Goal: Communication & Community: Ask a question

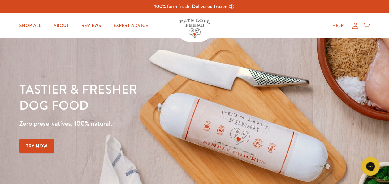
click at [356, 26] on icon at bounding box center [355, 26] width 6 height 6
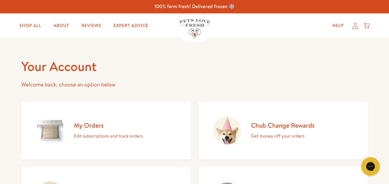
click at [99, 127] on h2 "My Orders" at bounding box center [108, 125] width 69 height 8
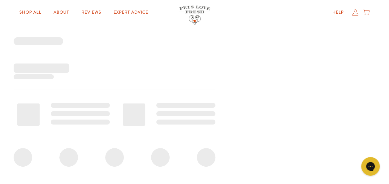
scroll to position [83, 0]
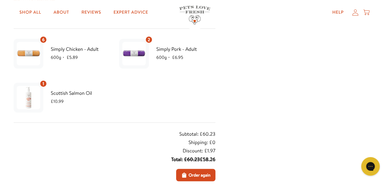
scroll to position [142, 0]
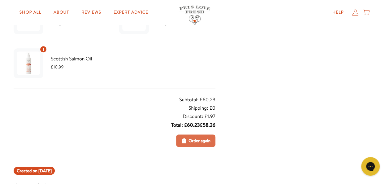
click at [190, 140] on span "Order again" at bounding box center [199, 140] width 22 height 7
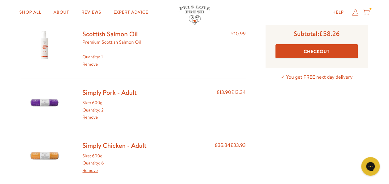
scroll to position [53, 0]
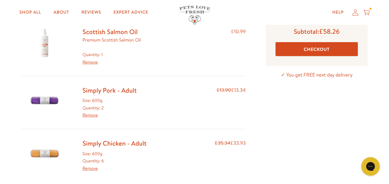
click at [327, 47] on button "Checkout" at bounding box center [316, 49] width 83 height 14
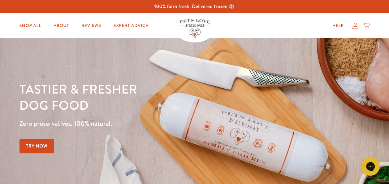
click at [356, 27] on icon at bounding box center [355, 26] width 6 height 6
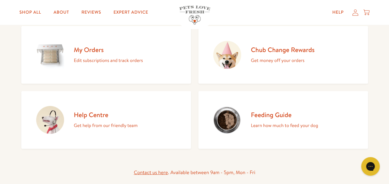
scroll to position [77, 0]
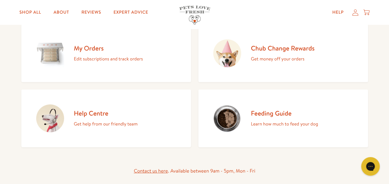
click at [276, 53] on div "Chub Change Rewards Get money off your orders" at bounding box center [283, 53] width 64 height 19
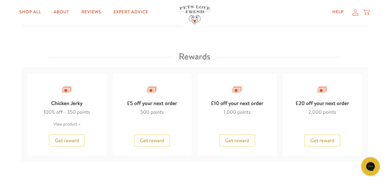
scroll to position [503, 0]
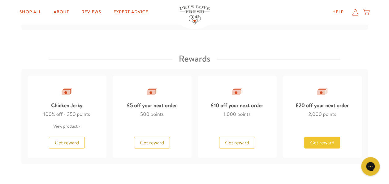
click at [325, 140] on span "Get reward" at bounding box center [322, 142] width 24 height 7
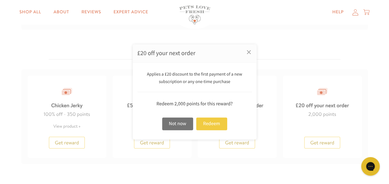
click at [210, 124] on div "Redeem" at bounding box center [211, 123] width 31 height 13
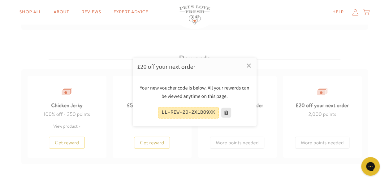
click at [224, 112] on button at bounding box center [226, 113] width 10 height 10
drag, startPoint x: 163, startPoint y: 112, endPoint x: 213, endPoint y: 112, distance: 49.8
click at [213, 112] on div "LL-REW-20-2X1BO9XK" at bounding box center [188, 112] width 61 height 11
drag, startPoint x: 213, startPoint y: 112, endPoint x: 205, endPoint y: 111, distance: 7.8
copy div "LL-REW-20-2X1BO9XK"
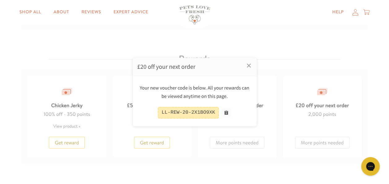
click at [337, 12] on div at bounding box center [194, 92] width 389 height 184
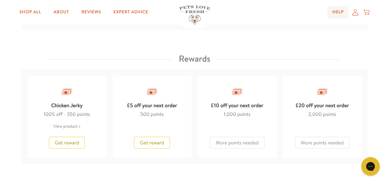
click at [337, 12] on link "Help" at bounding box center [337, 12] width 21 height 12
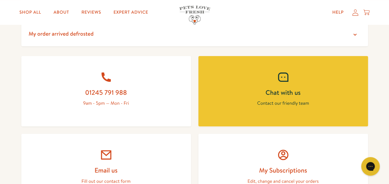
scroll to position [264, 0]
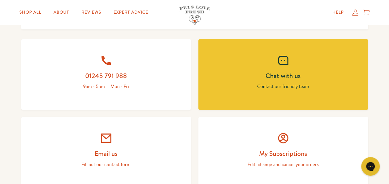
click at [108, 140] on icon at bounding box center [106, 138] width 12 height 12
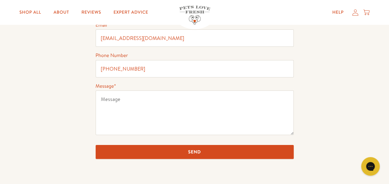
scroll to position [123, 0]
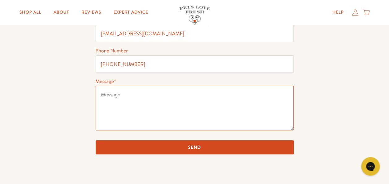
click at [133, 92] on textarea "Message *" at bounding box center [195, 108] width 198 height 45
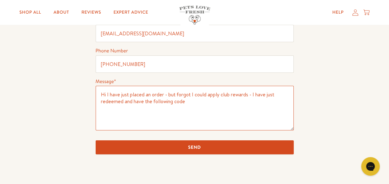
click at [186, 102] on textarea "Hi I have just placed an order - but forgot I could apply club rewards - I have…" at bounding box center [195, 108] width 198 height 45
paste textarea "LL-REW-20-2X1BO9XK"
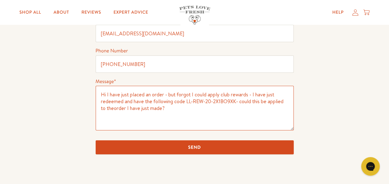
click at [109, 107] on textarea "Hi I have just placed an order - but forgot I could apply club rewards - I have…" at bounding box center [195, 108] width 198 height 45
type textarea "Hi I have just placed an order - but forgot I could apply club rewards - I have…"
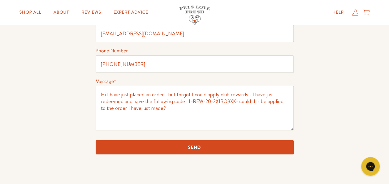
click at [207, 146] on input "Send" at bounding box center [195, 147] width 198 height 14
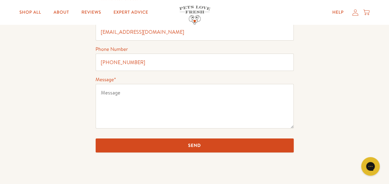
scroll to position [130, 0]
